Goal: Transaction & Acquisition: Obtain resource

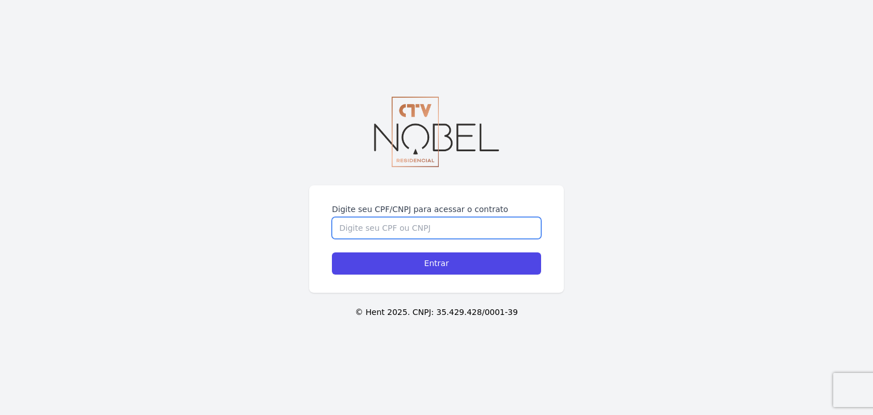
click at [428, 228] on input "Digite seu CPF/CNPJ para acessar o contrato" at bounding box center [436, 228] width 209 height 22
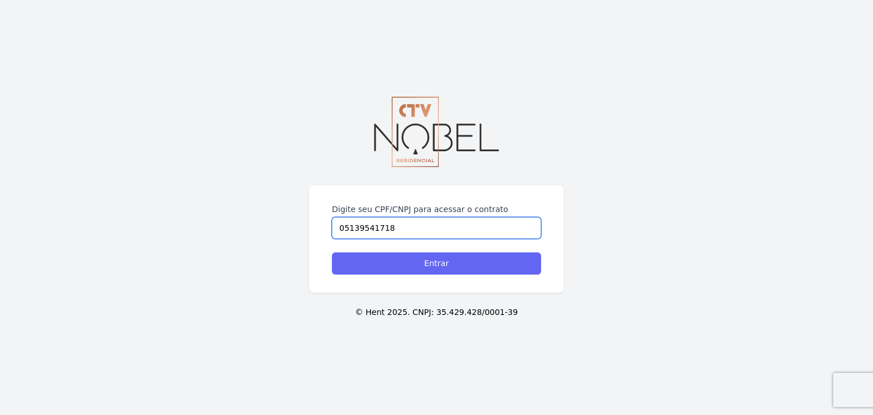
type input "05139541718"
click at [466, 266] on input "Entrar" at bounding box center [436, 263] width 209 height 22
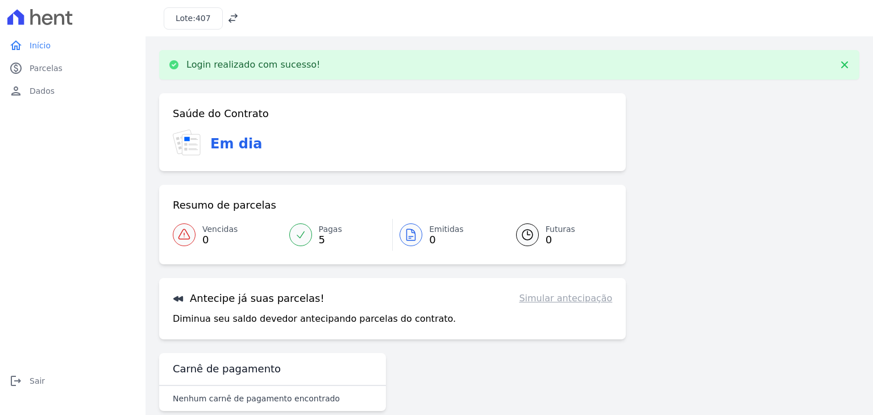
click at [230, 18] on icon at bounding box center [232, 18] width 11 height 11
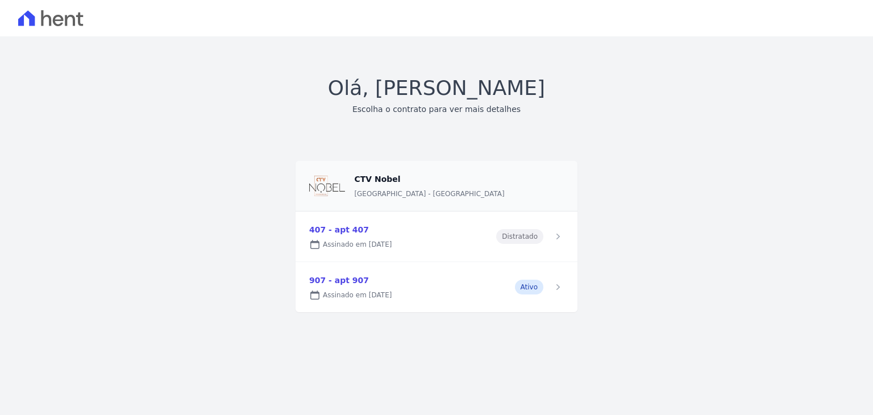
click at [528, 289] on link at bounding box center [437, 287] width 282 height 50
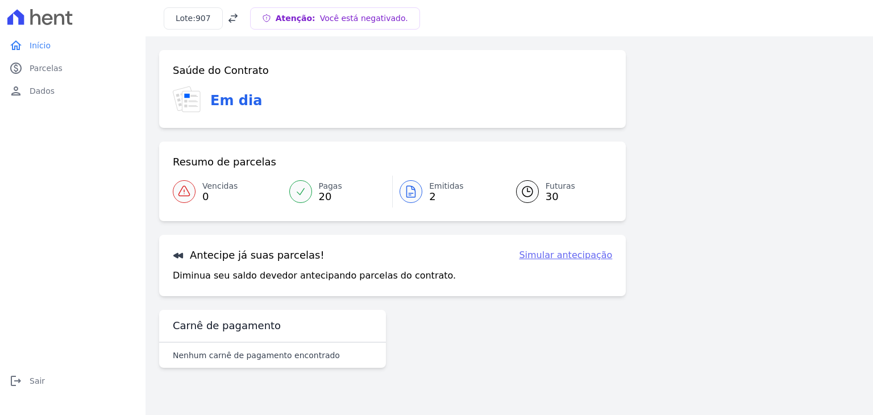
click at [434, 197] on span "2" at bounding box center [446, 196] width 35 height 9
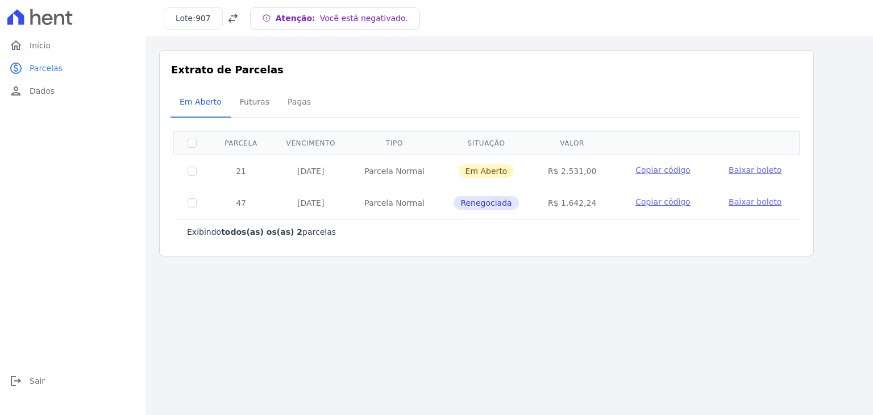
click at [746, 169] on span "Baixar boleto" at bounding box center [755, 169] width 53 height 9
click at [743, 201] on span "Baixar boleto" at bounding box center [755, 201] width 53 height 9
